Goal: Download file/media

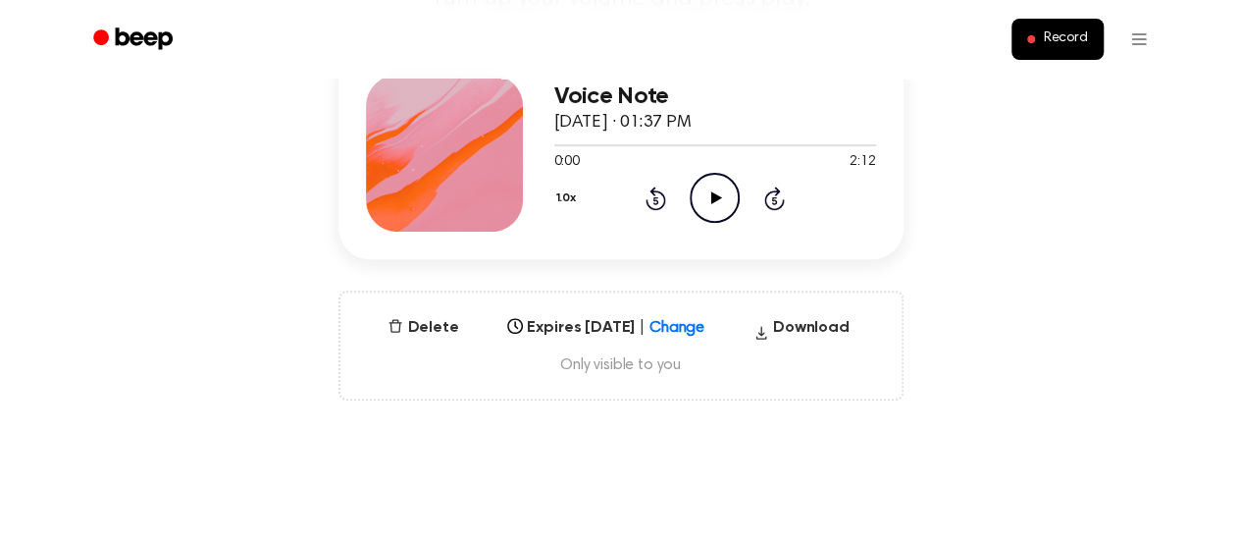
scroll to position [262, 0]
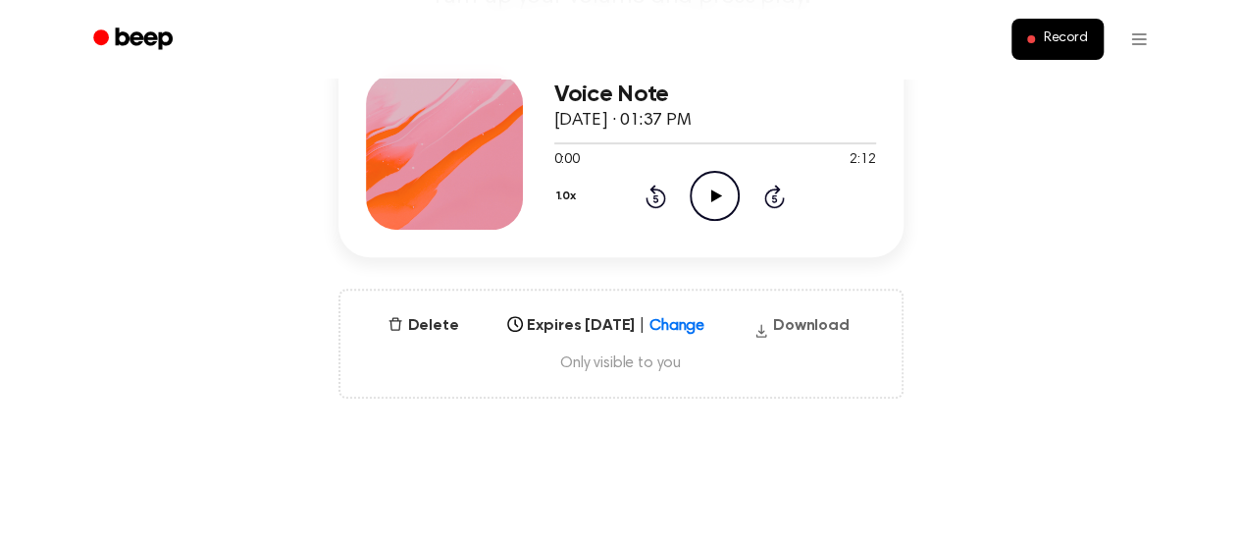
click at [798, 326] on button "Download" at bounding box center [802, 329] width 112 height 31
click at [716, 193] on icon at bounding box center [716, 195] width 11 height 13
click at [600, 144] on div at bounding box center [715, 142] width 322 height 16
click at [577, 142] on div at bounding box center [580, 143] width 52 height 2
click at [841, 320] on button "Download" at bounding box center [802, 329] width 112 height 31
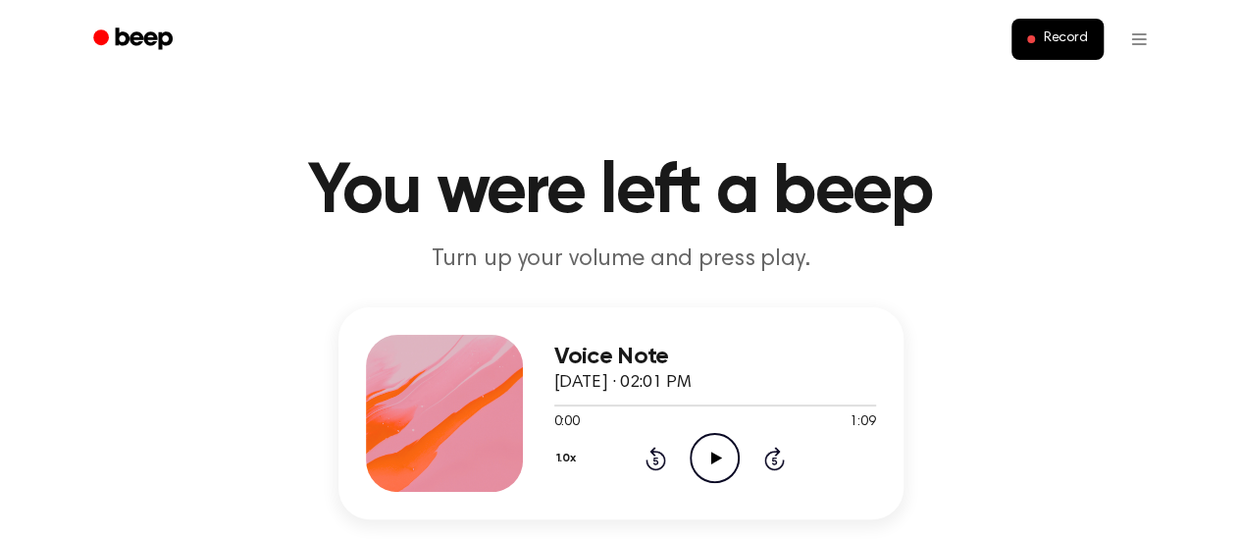
click at [722, 457] on icon "Play Audio" at bounding box center [715, 458] width 50 height 50
click at [722, 457] on icon "Pause Audio" at bounding box center [715, 458] width 50 height 50
click at [613, 268] on p "Turn up your volume and press play." at bounding box center [620, 259] width 753 height 32
click at [1060, 234] on header "You were left a beep Turn up your volume and press play." at bounding box center [621, 216] width 1194 height 119
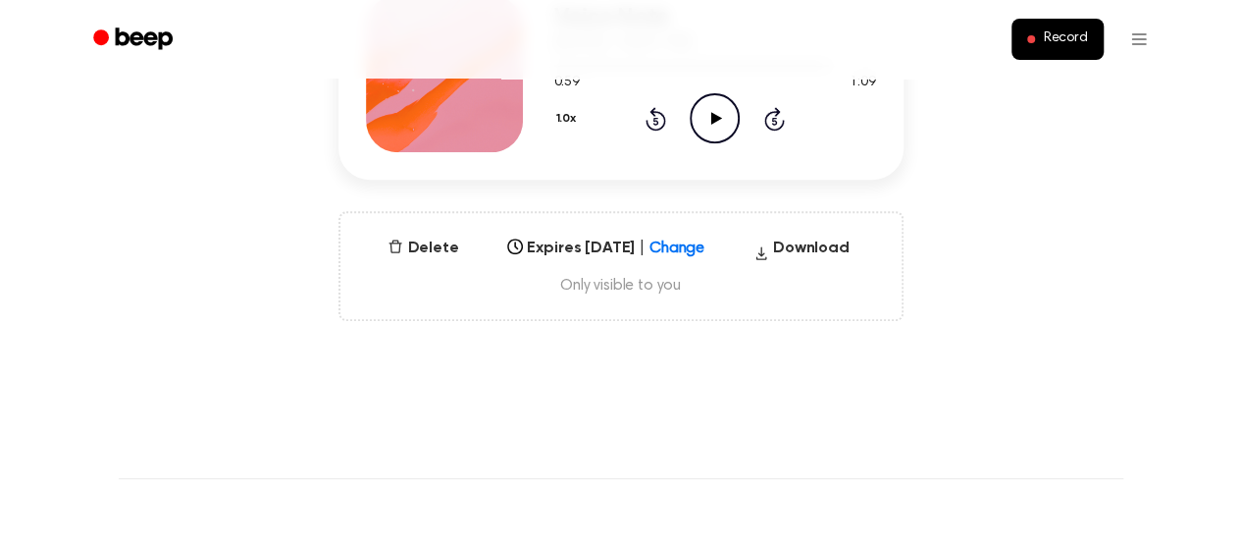
scroll to position [398, 0]
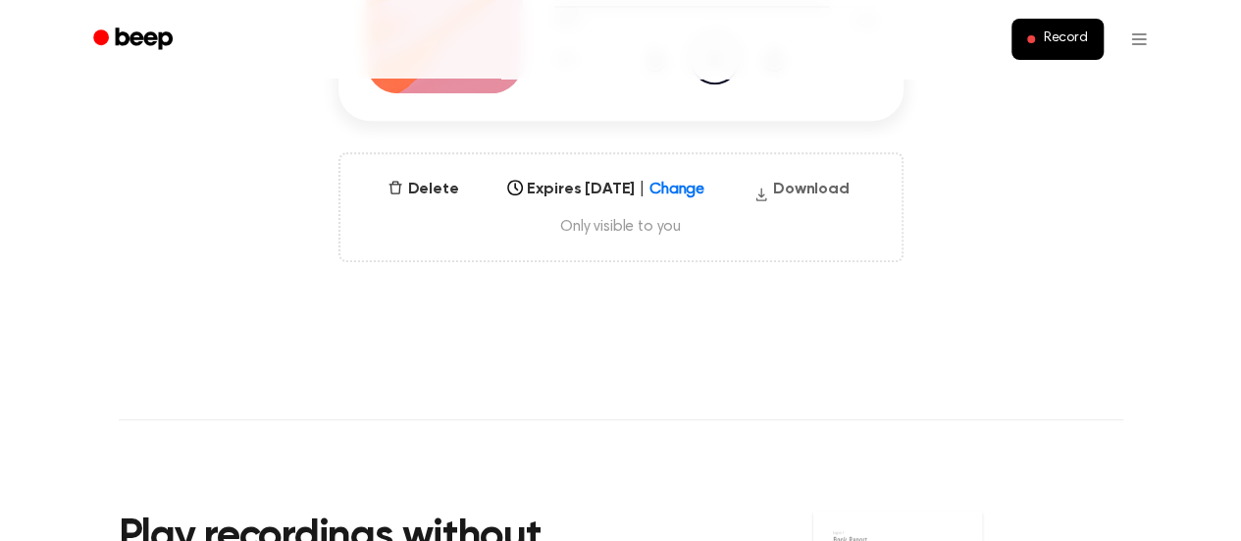
click at [811, 187] on button "Download" at bounding box center [802, 193] width 112 height 31
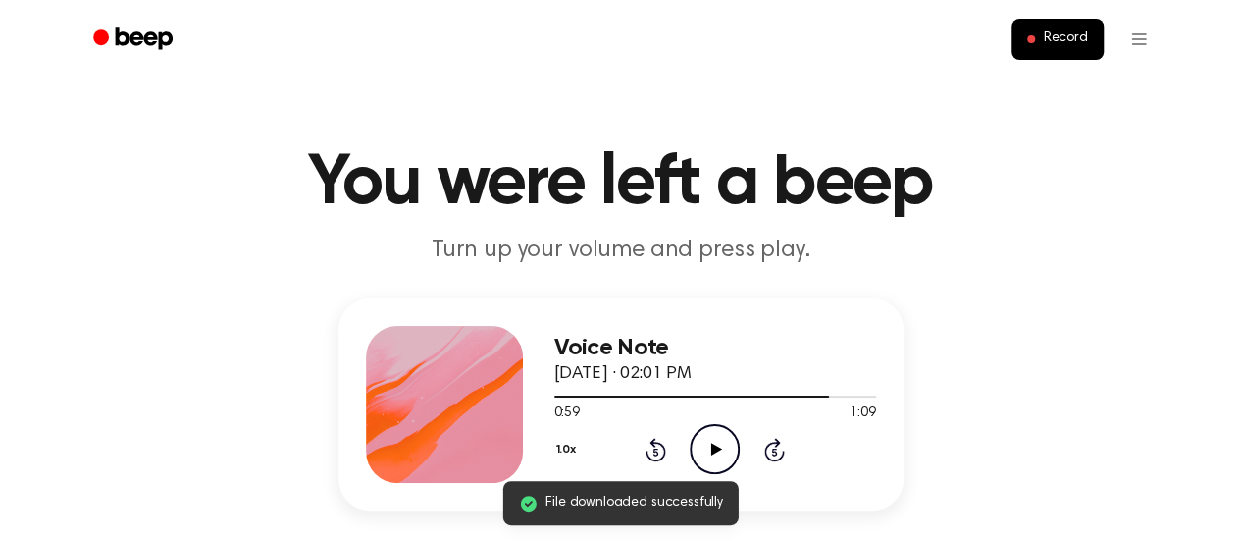
scroll to position [8, 0]
